Goal: Task Accomplishment & Management: Use online tool/utility

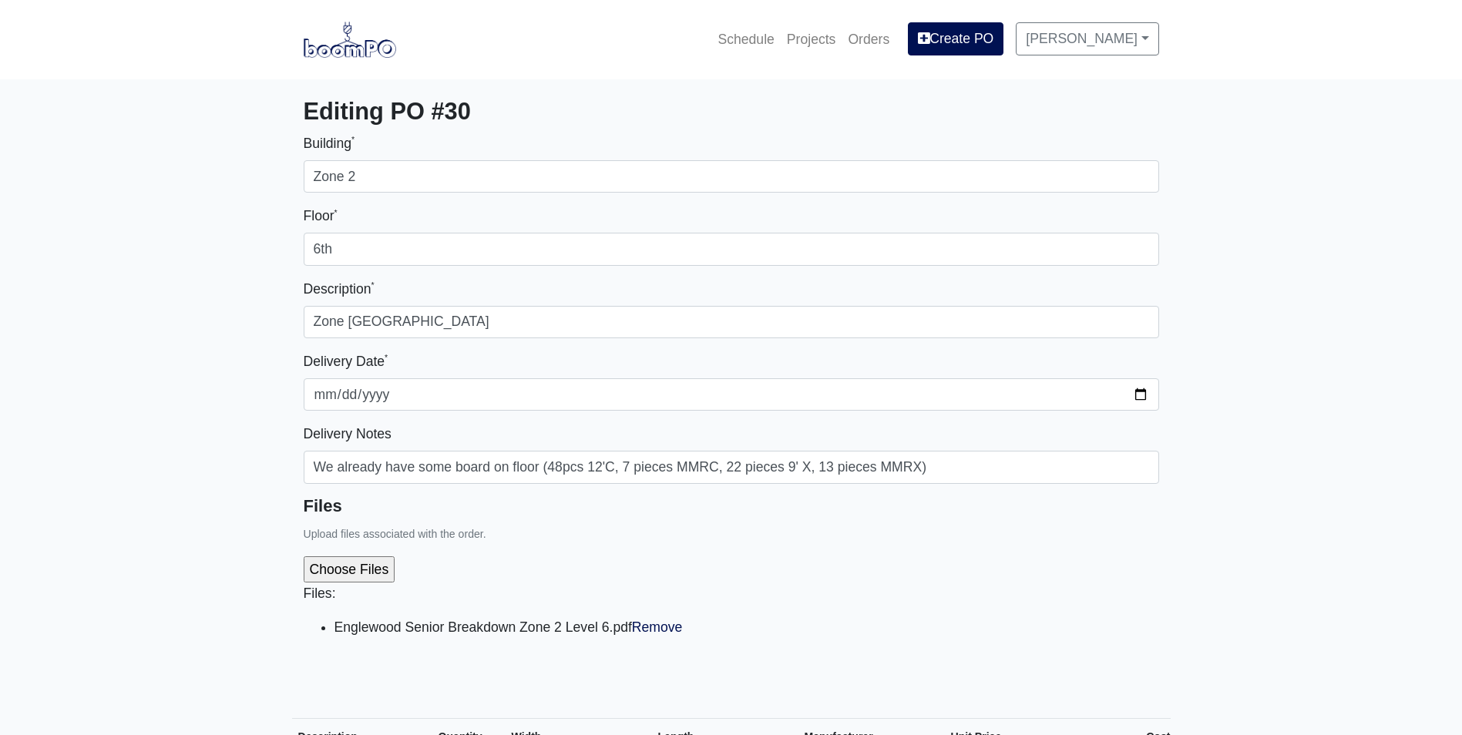
select select
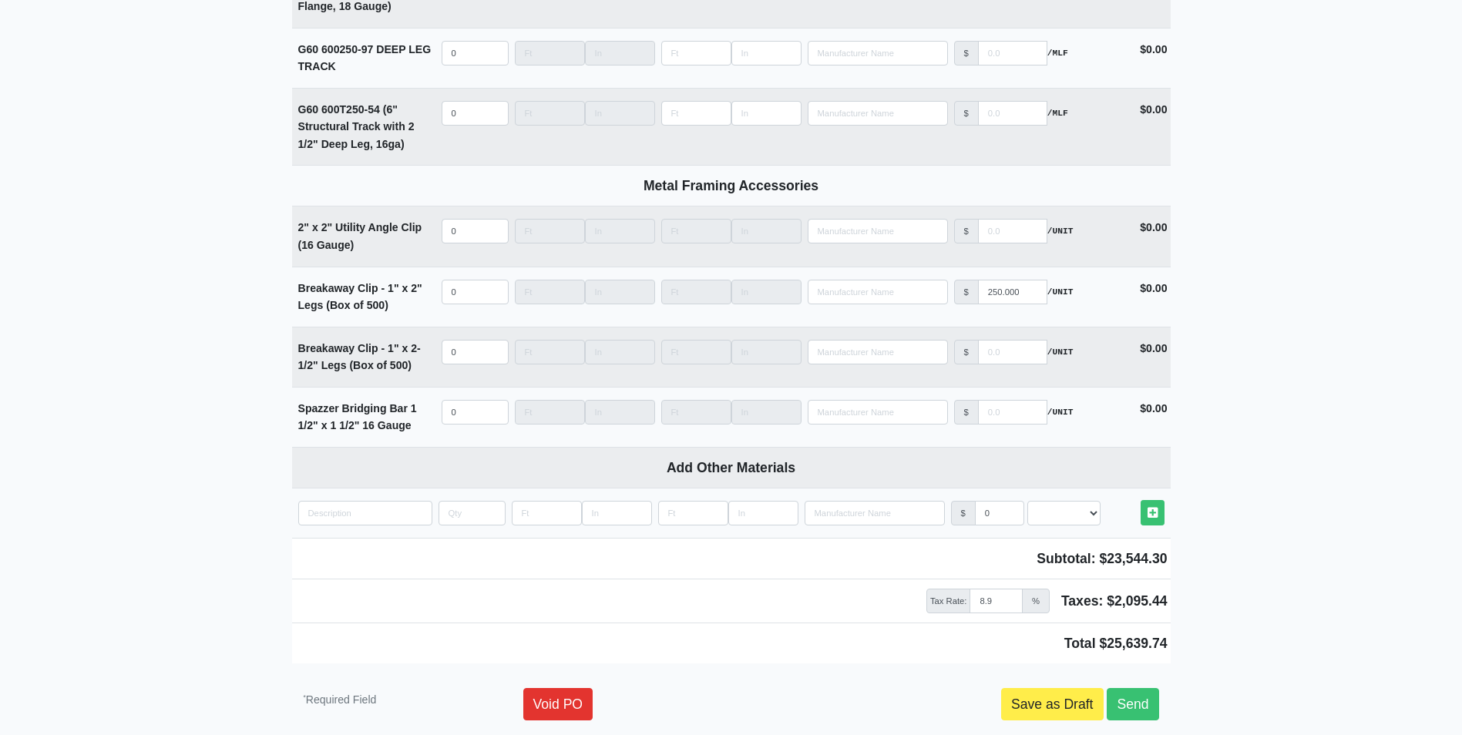
scroll to position [4008, 0]
click at [1152, 711] on link "Send" at bounding box center [1133, 706] width 52 height 32
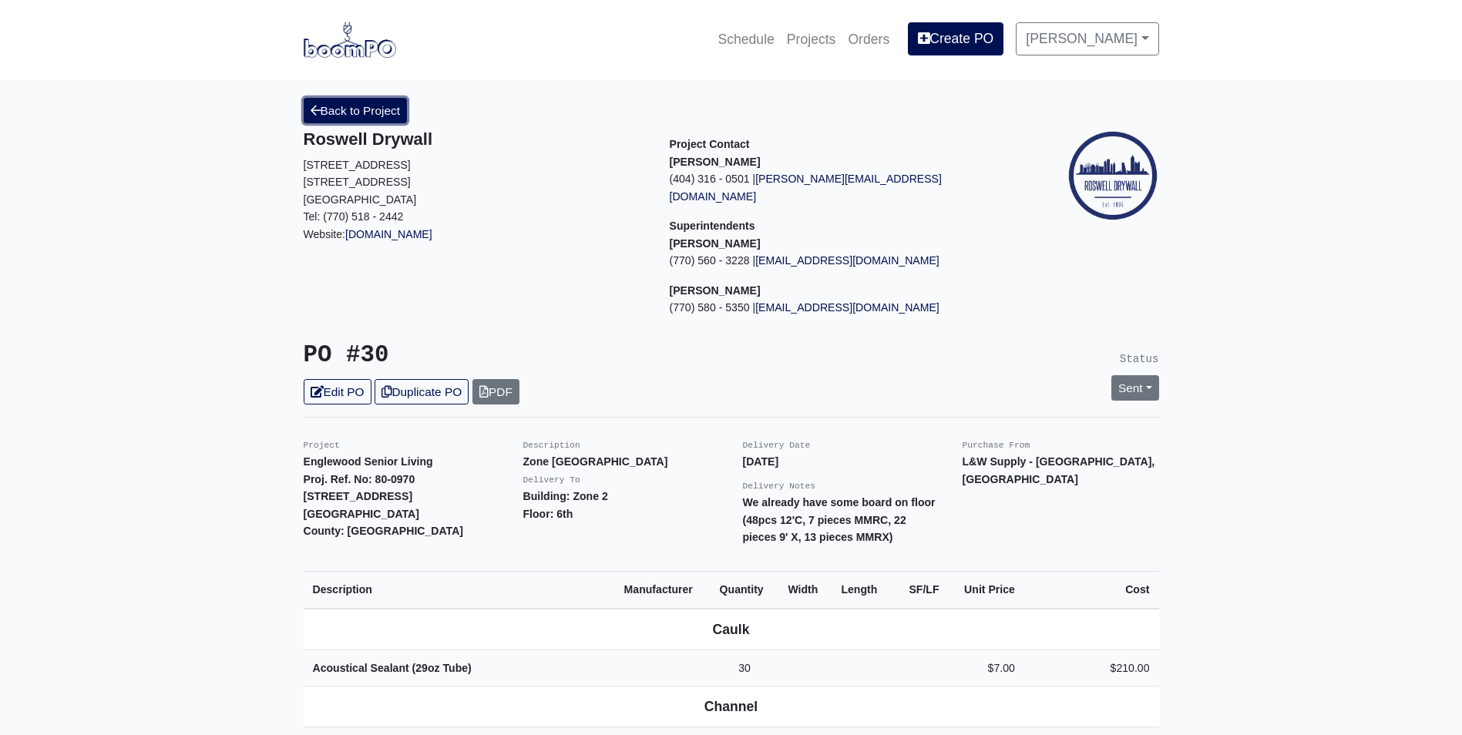
click at [381, 118] on link "Back to Project" at bounding box center [356, 110] width 104 height 25
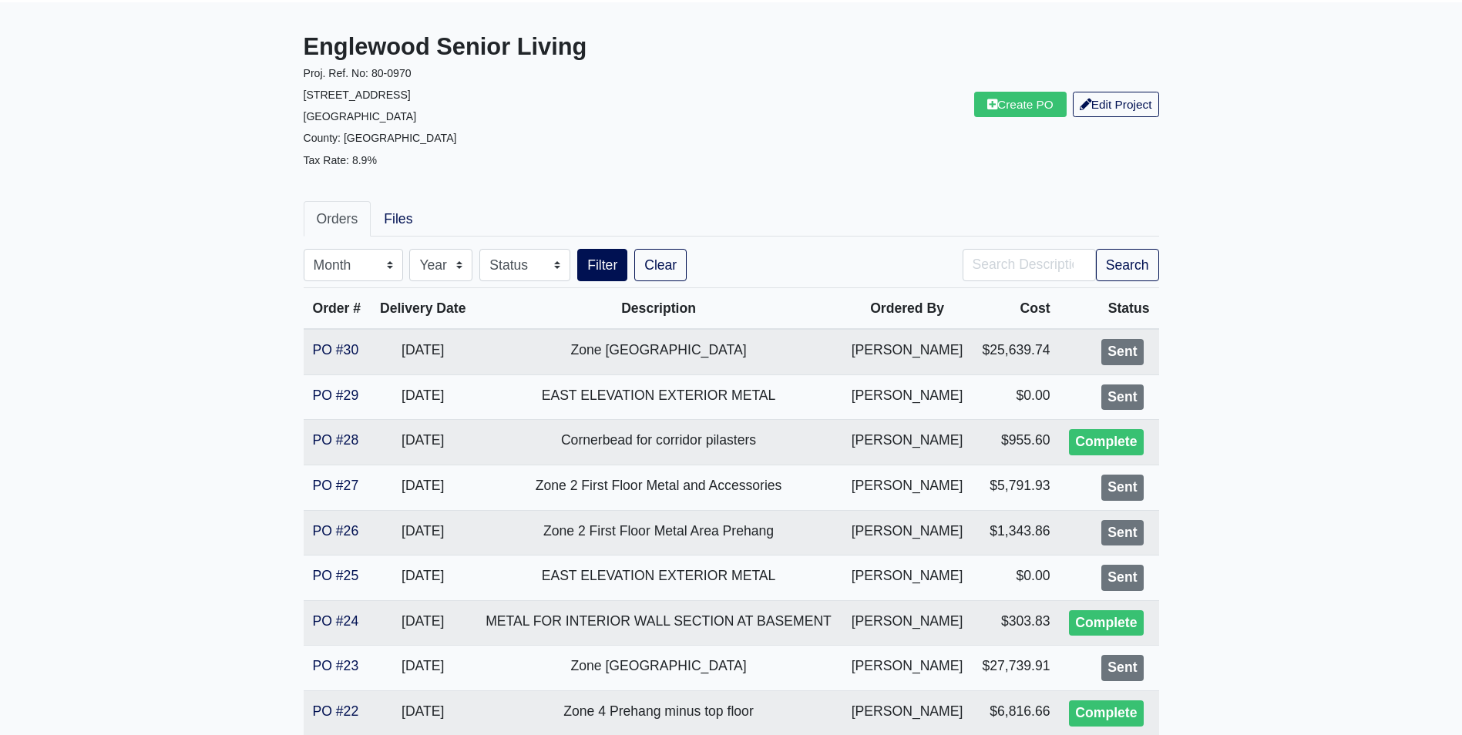
scroll to position [154, 0]
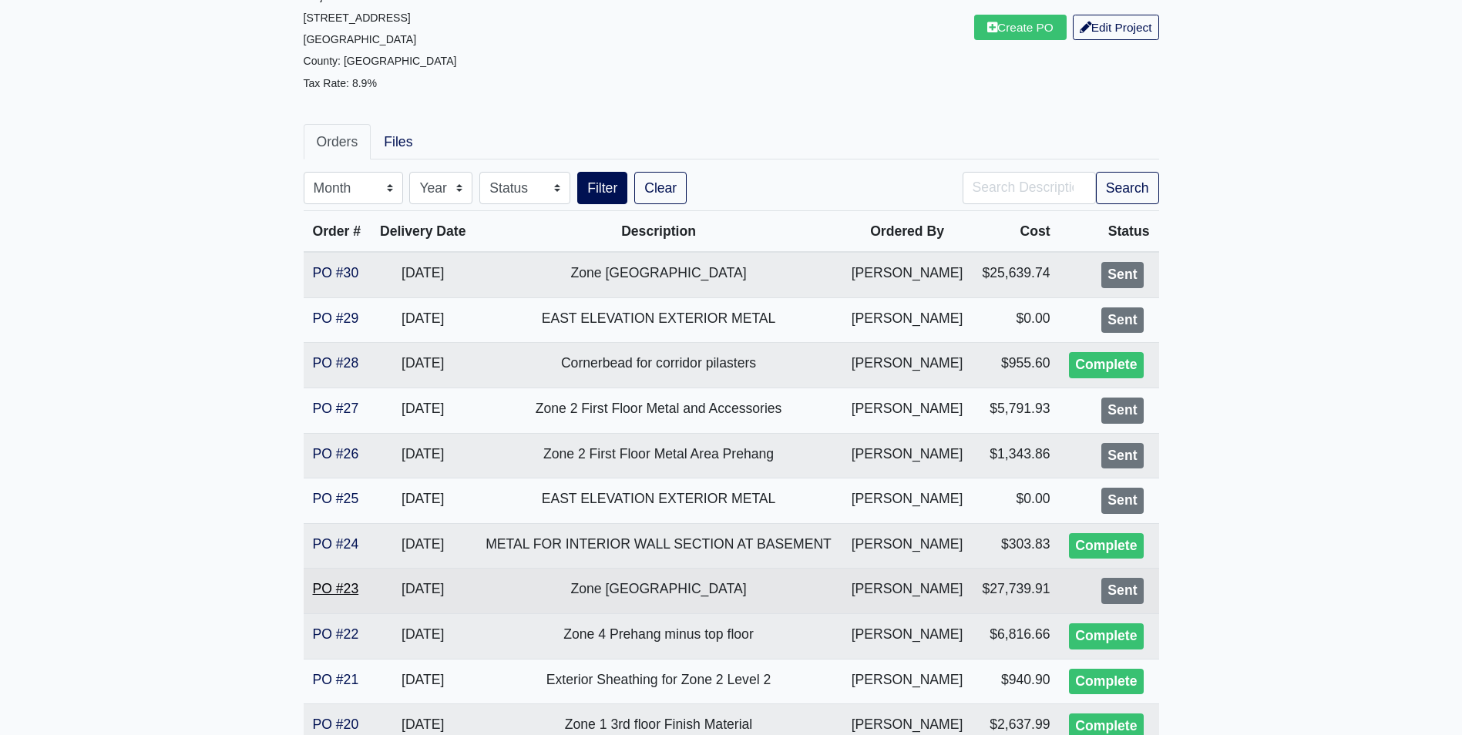
click at [333, 588] on link "PO #23" at bounding box center [336, 588] width 46 height 15
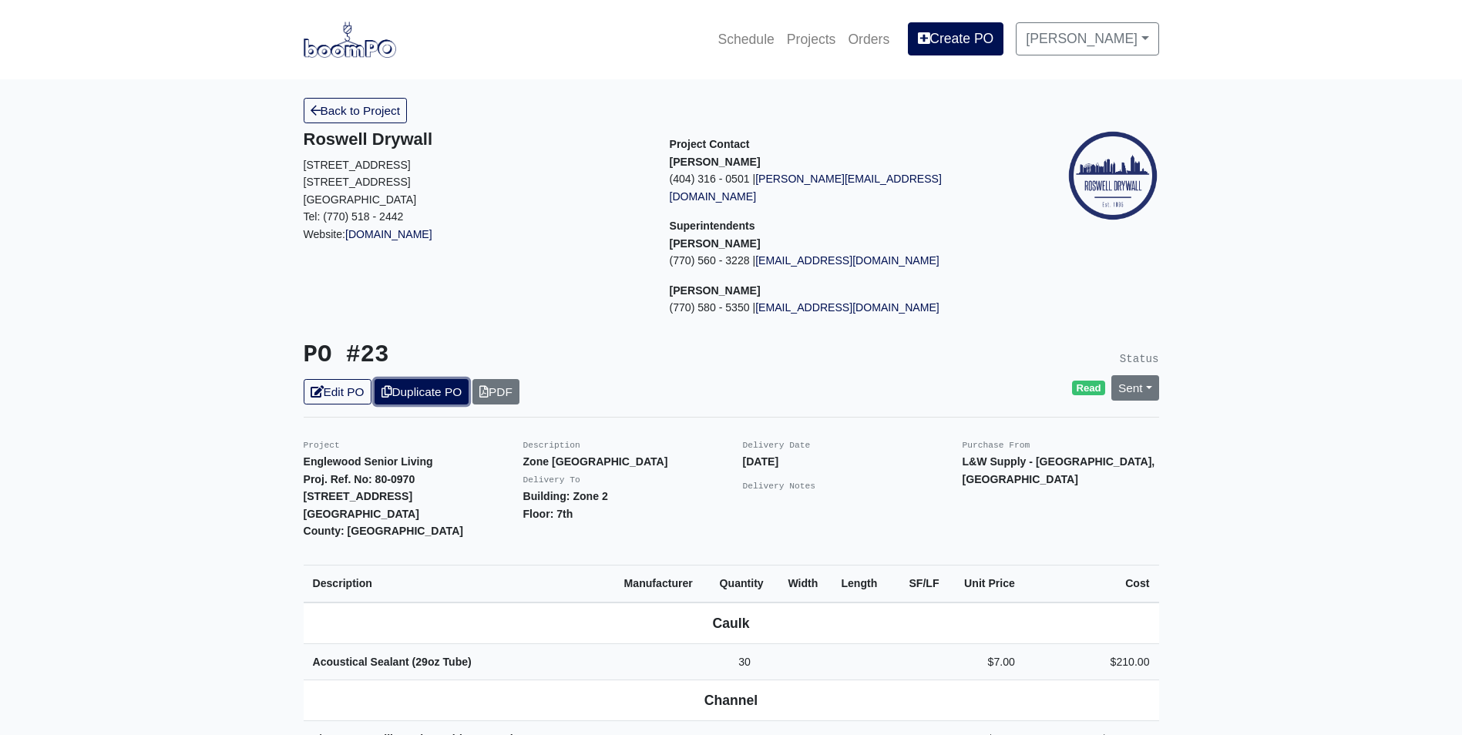
click at [420, 379] on link "Duplicate PO" at bounding box center [422, 391] width 94 height 25
click at [327, 379] on link "Edit PO" at bounding box center [338, 391] width 68 height 25
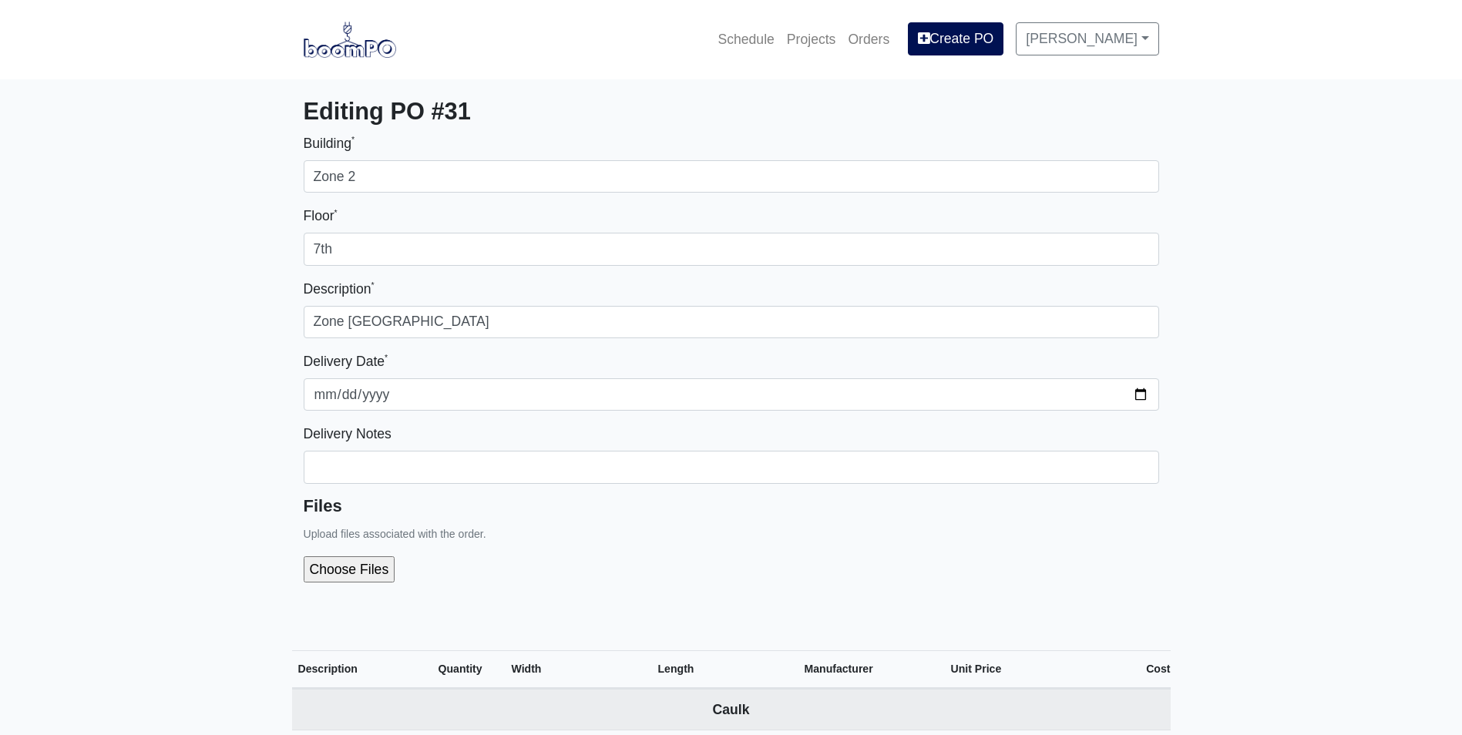
select select
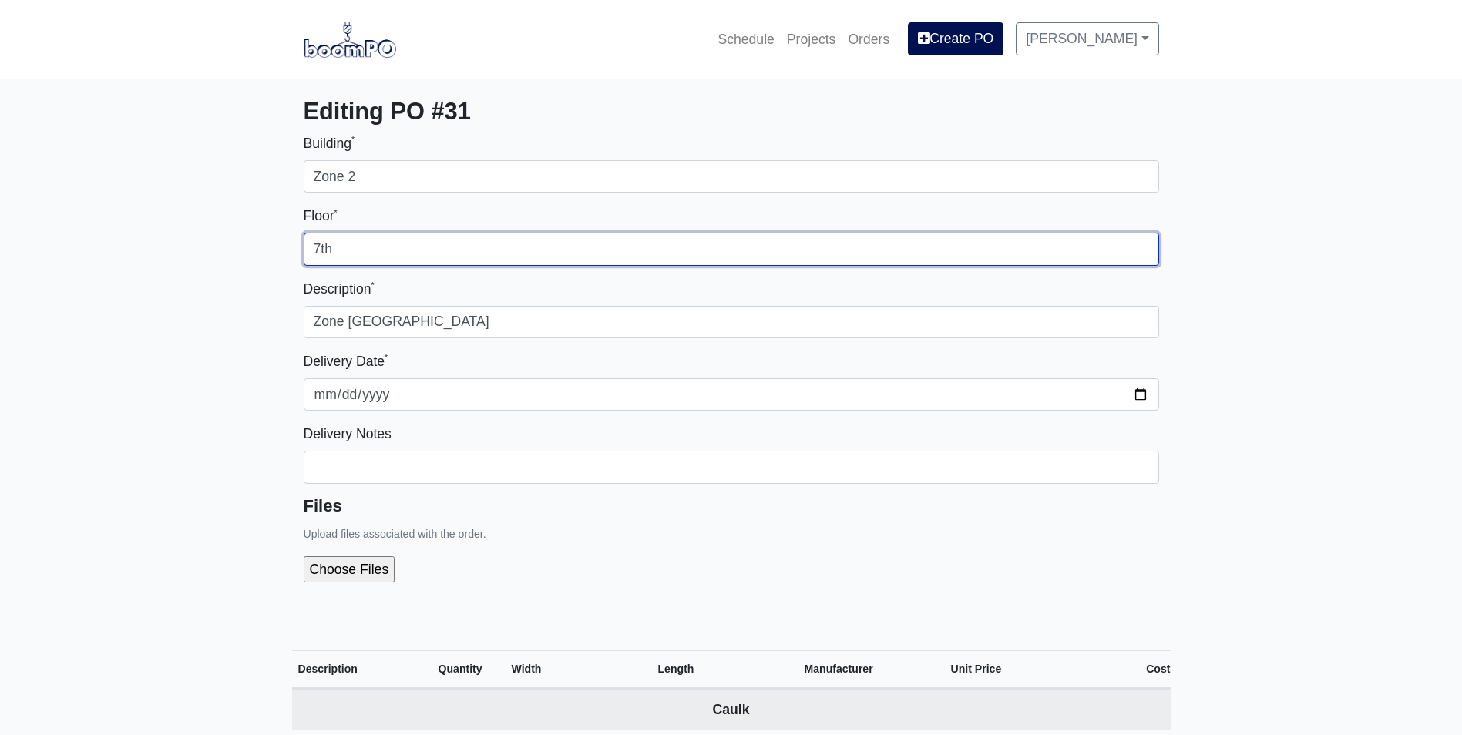
drag, startPoint x: 340, startPoint y: 244, endPoint x: 94, endPoint y: 264, distance: 246.7
type input "5th"
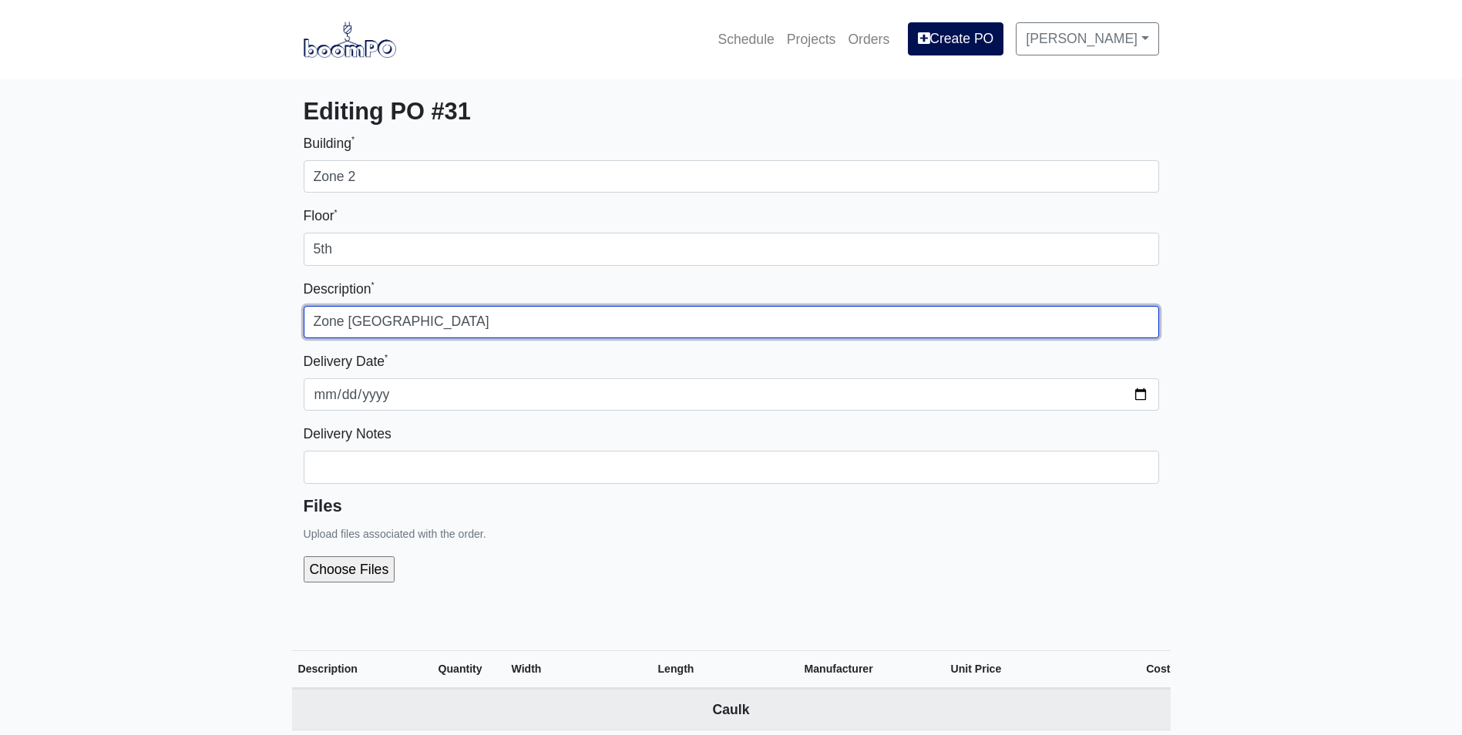
type input "Zone [GEOGRAPHIC_DATA]"
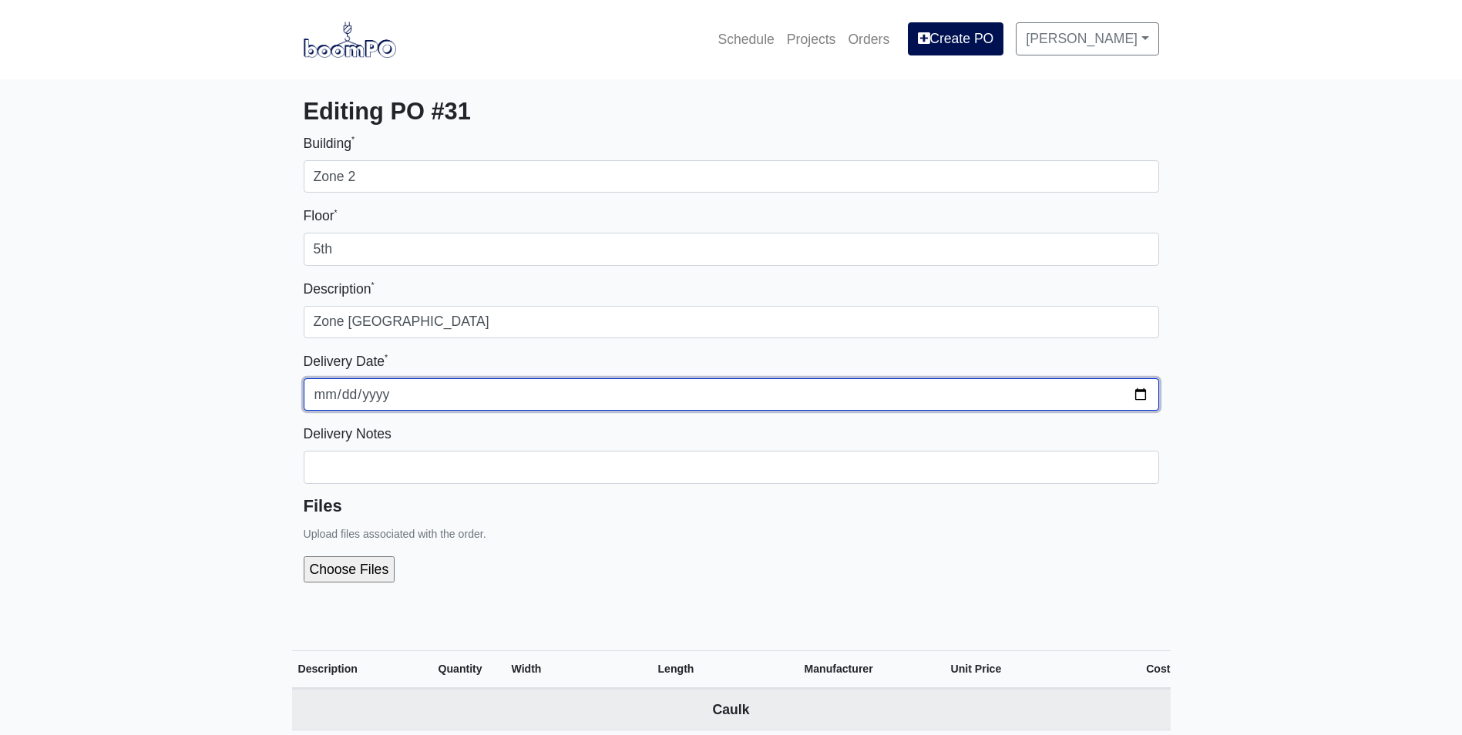
click at [1135, 395] on input "2025-09-10" at bounding box center [732, 394] width 856 height 32
type input "2025-10-01"
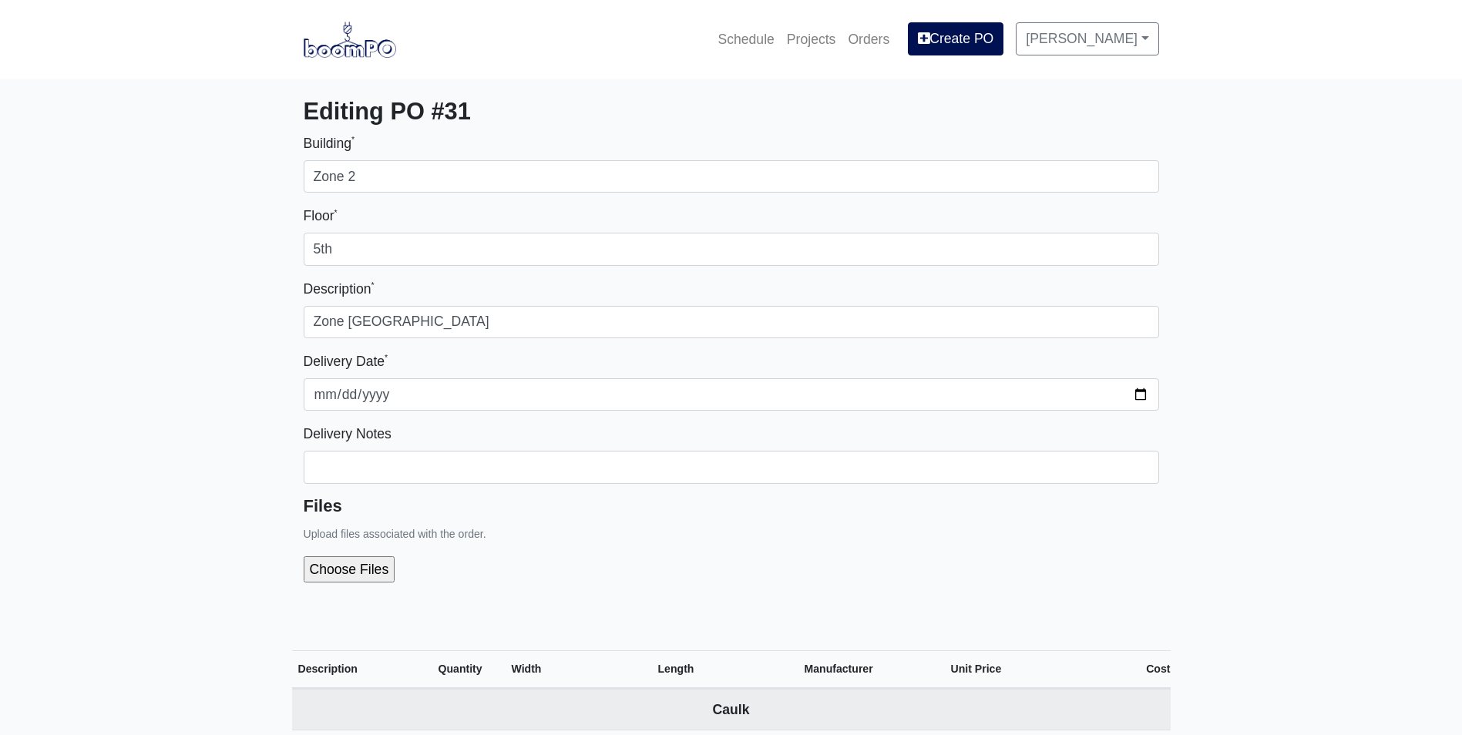
click at [321, 574] on input "file" at bounding box center [432, 570] width 257 height 26
type input "C:\fakepath\Englewood Senior Breakdown Zone 2 level 7.pdf"
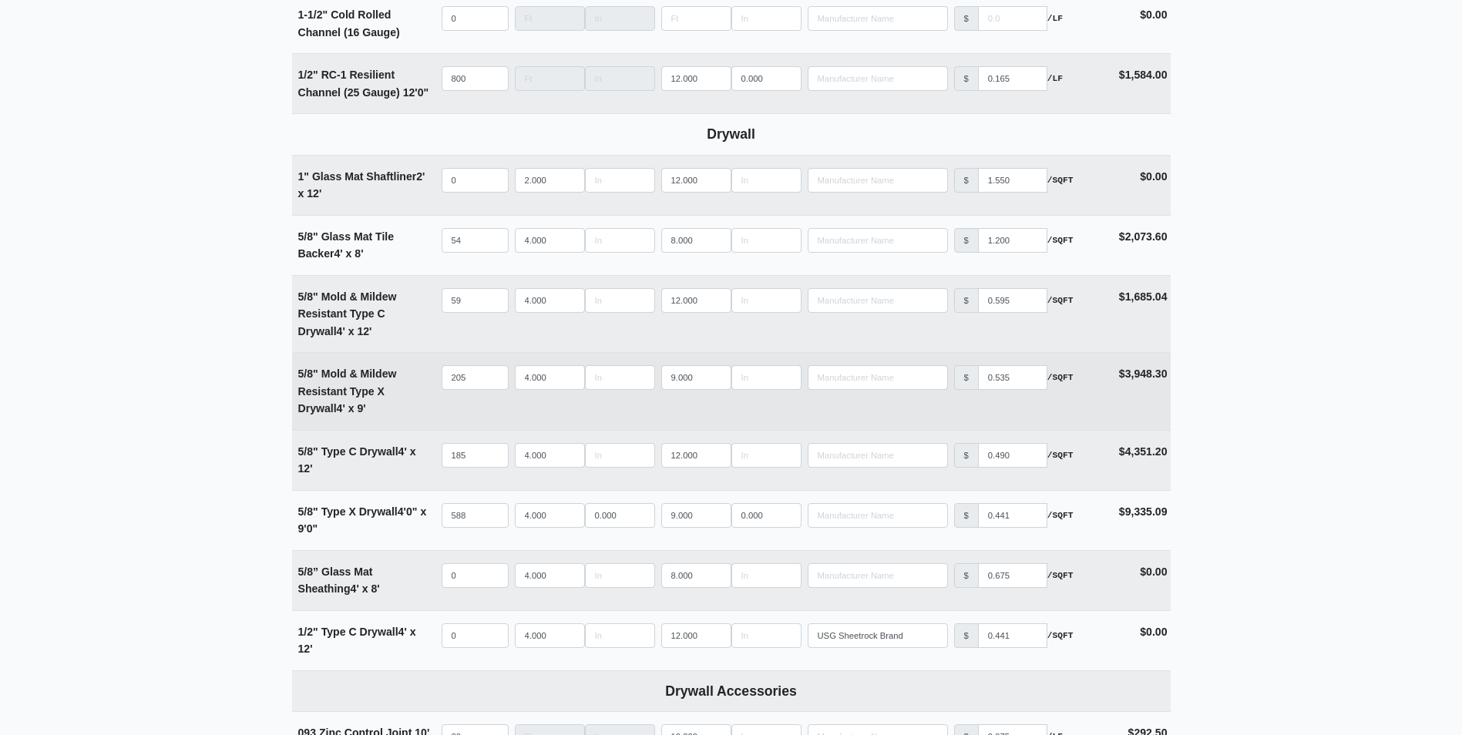
scroll to position [925, 0]
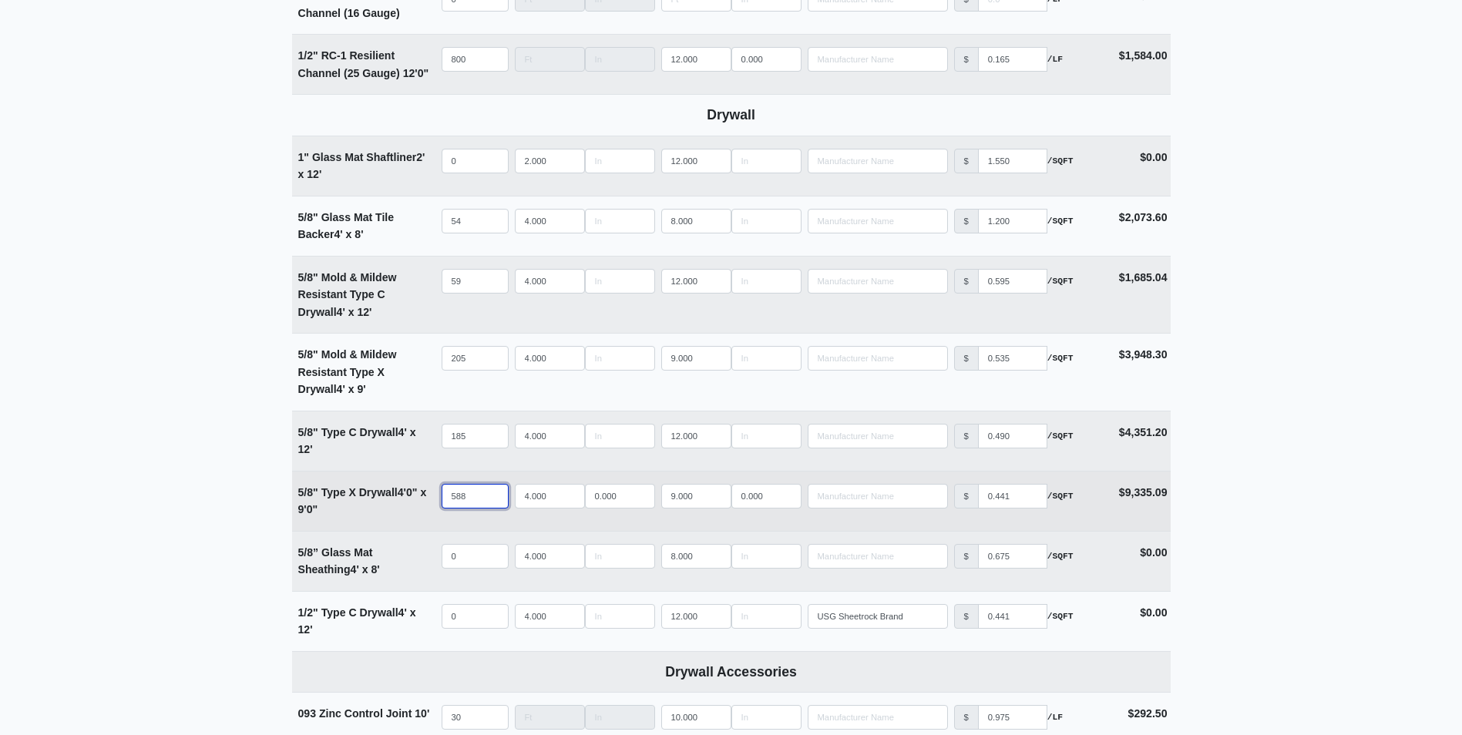
drag, startPoint x: 476, startPoint y: 495, endPoint x: 340, endPoint y: 506, distance: 136.9
click at [340, 506] on tr "5/8" Type X Drywall 4' 0" x 9' 0" Qty 588 Width 4.000 0.000 Length 9.000 0.000 …" at bounding box center [731, 501] width 879 height 60
type input "5"
select select
type input "56"
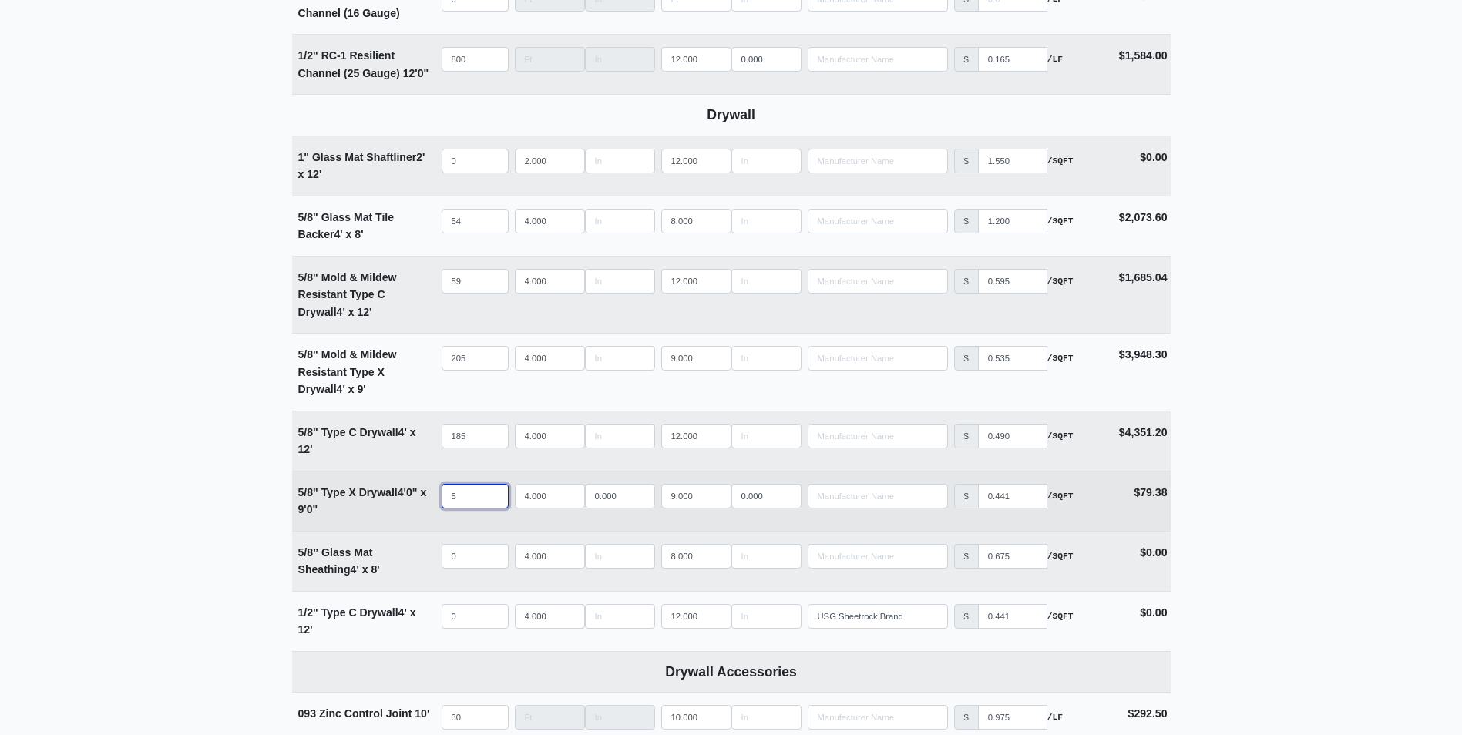
select select
type input "560"
select select
type input "560"
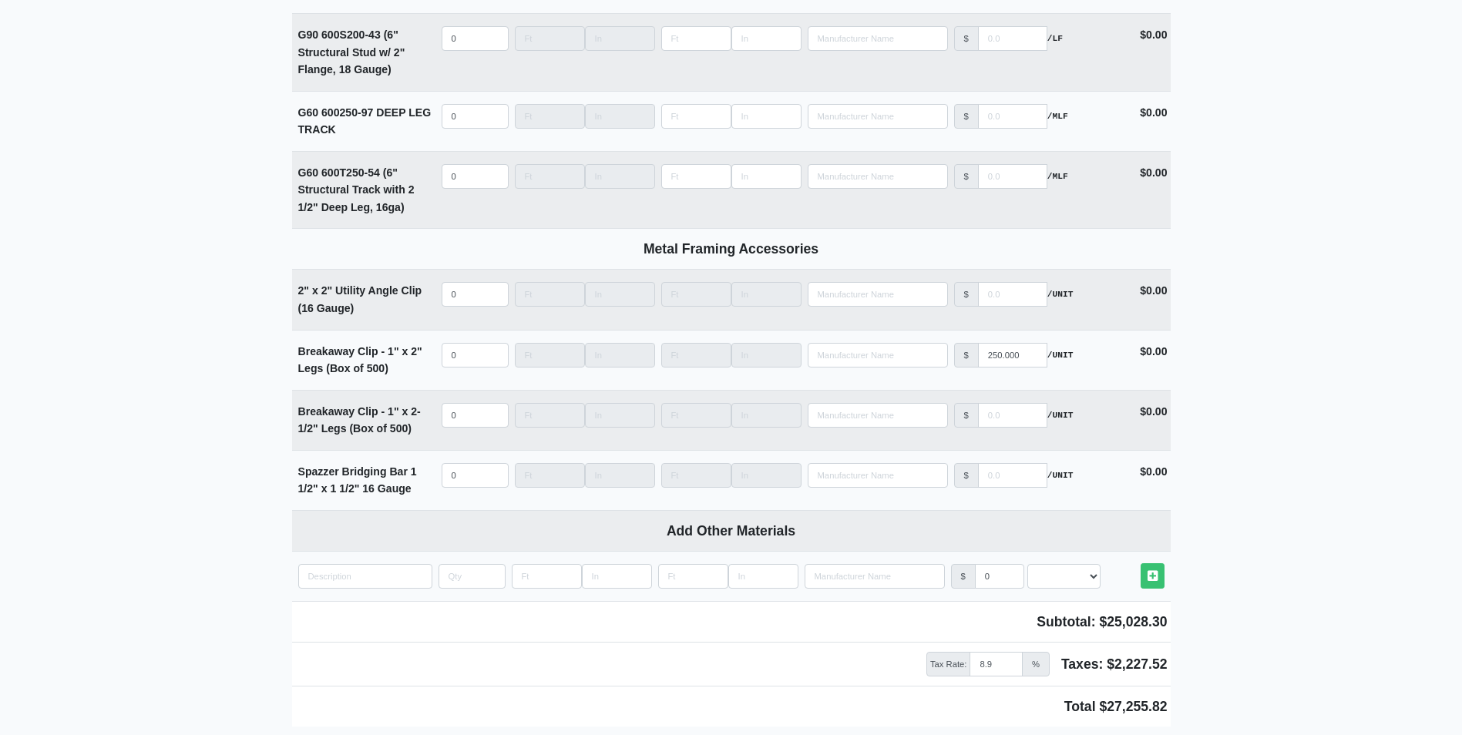
scroll to position [4089, 0]
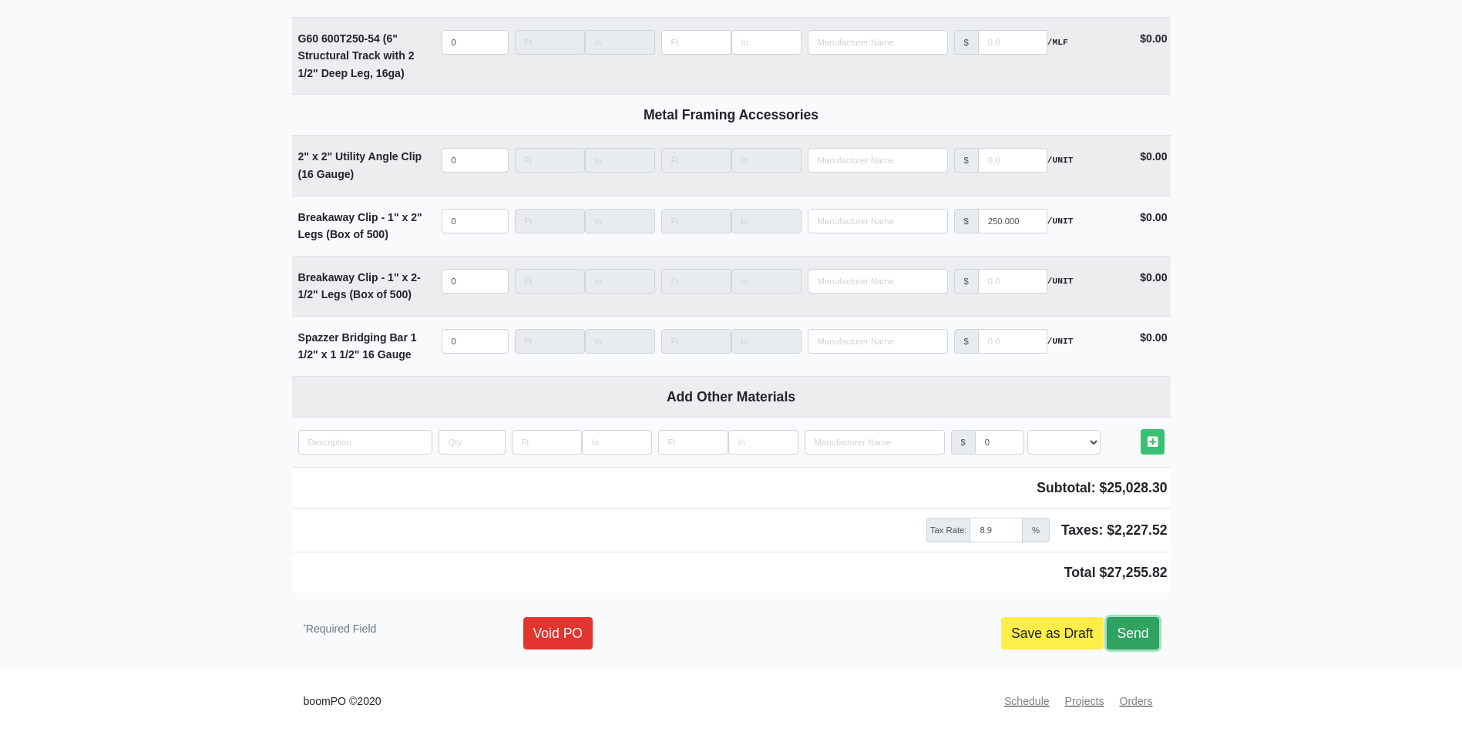
click at [1147, 628] on link "Send" at bounding box center [1133, 633] width 52 height 32
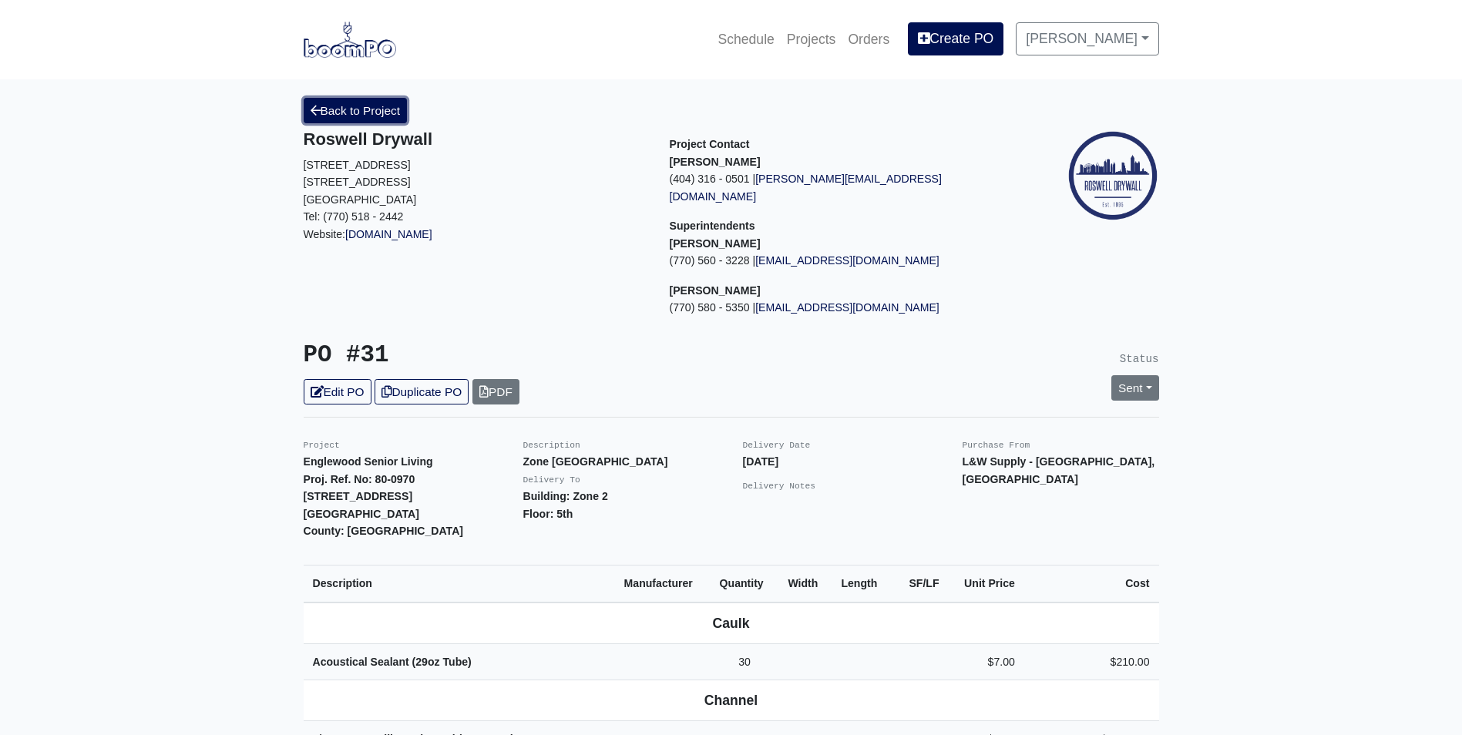
click at [321, 112] on link "Back to Project" at bounding box center [356, 110] width 104 height 25
